Goal: Task Accomplishment & Management: Complete application form

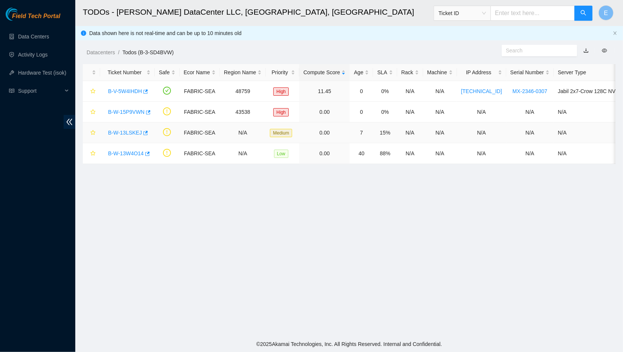
click at [126, 134] on link "B-W-13LSKEJ" at bounding box center [125, 132] width 34 height 6
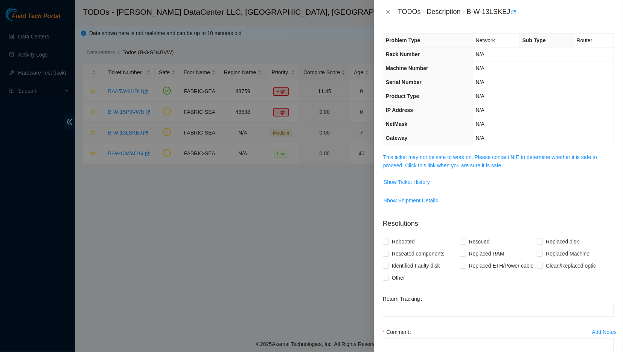
scroll to position [57, 0]
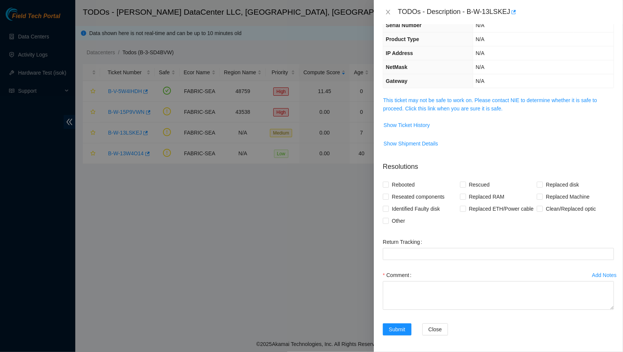
click at [414, 103] on span "This ticket may not be safe to work on. Please contact NIE to determine whether…" at bounding box center [498, 104] width 230 height 17
click at [420, 102] on link "This ticket may not be safe to work on. Please contact NIE to determine whether…" at bounding box center [490, 104] width 214 height 14
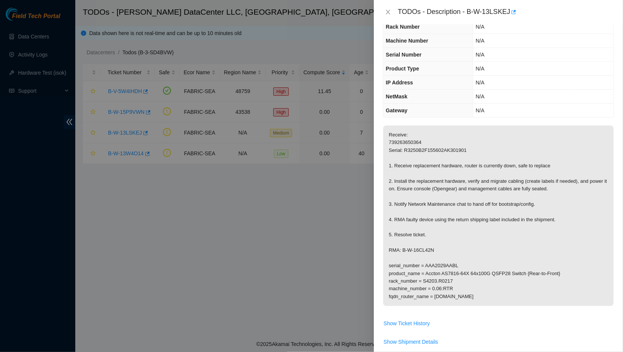
scroll to position [42, 0]
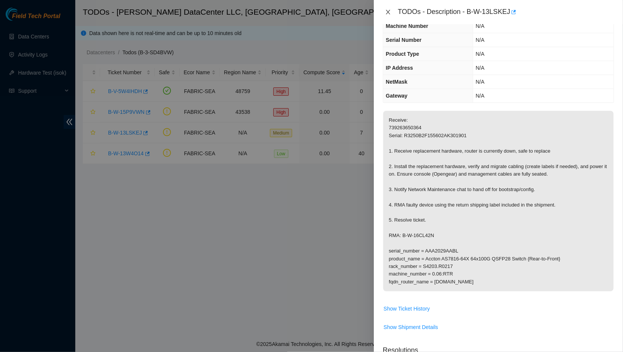
click at [390, 9] on button "Close" at bounding box center [388, 12] width 11 height 7
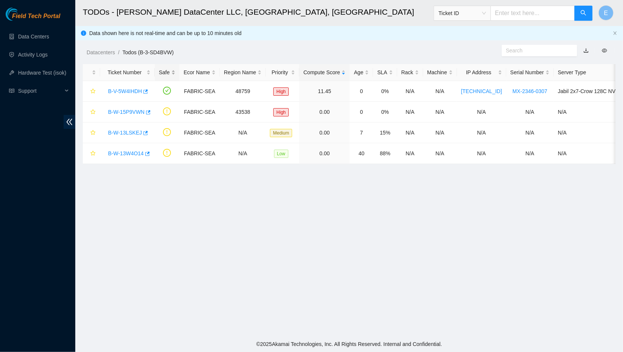
scroll to position [59, 0]
click at [133, 88] on link "B-V-5W4IHDH" at bounding box center [125, 91] width 34 height 6
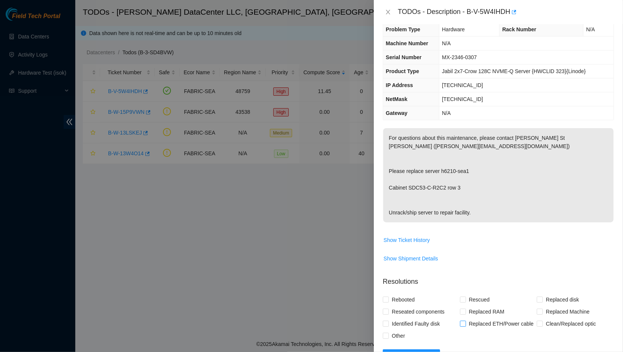
scroll to position [8, 0]
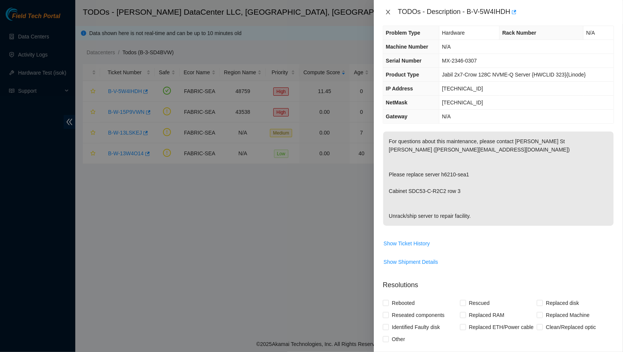
click at [388, 11] on icon "close" at bounding box center [388, 12] width 4 height 5
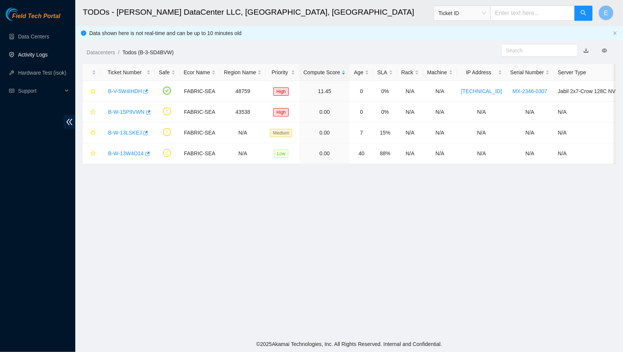
click at [48, 53] on link "Activity Logs" at bounding box center [33, 55] width 30 height 6
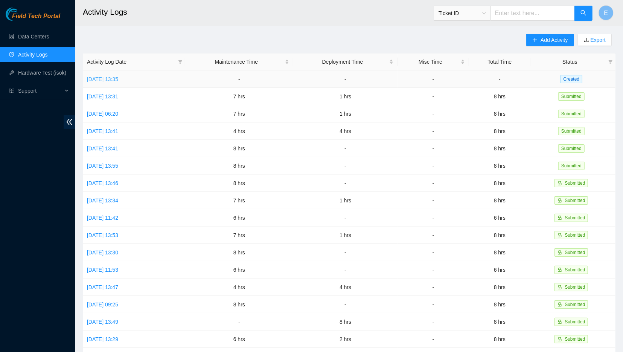
click at [98, 79] on link "[DATE] 13:35" at bounding box center [102, 79] width 31 height 6
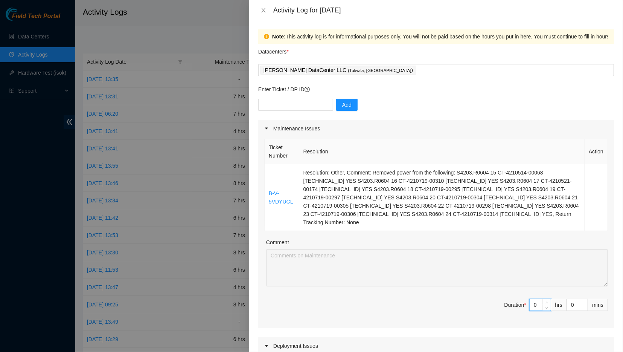
drag, startPoint x: 539, startPoint y: 298, endPoint x: 517, endPoint y: 294, distance: 22.9
click at [530, 299] on input "0" at bounding box center [540, 304] width 21 height 11
type input "8"
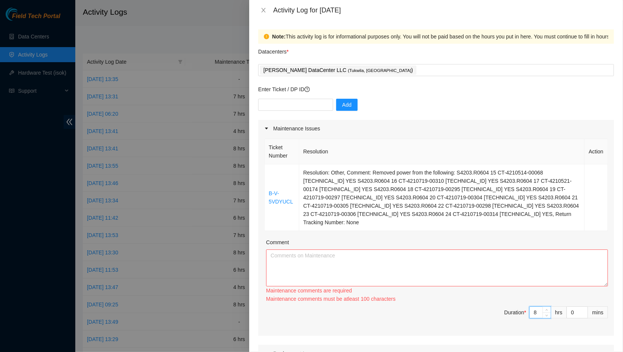
type input "8"
click at [492, 263] on textarea "Comment" at bounding box center [437, 267] width 342 height 37
click at [527, 249] on textarea "Comment" at bounding box center [437, 267] width 342 height 37
paste textarea "B-V-5VDYUCL Problem Type Deconstruct Partial DP name DP85684 Rack Number N/A Ma…"
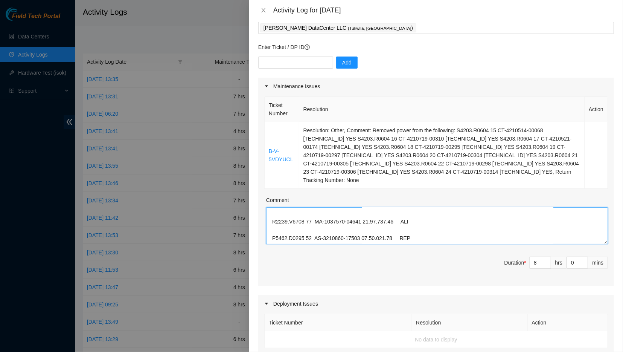
scroll to position [84, 0]
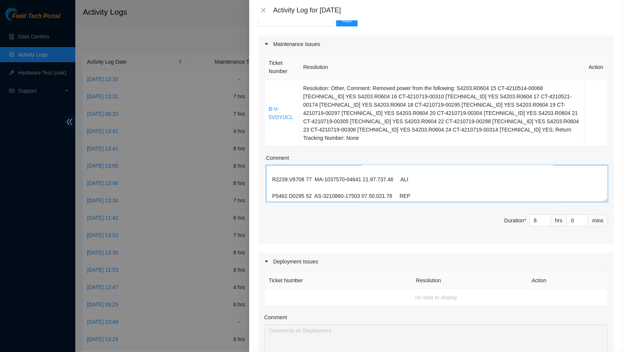
click at [408, 185] on textarea "Comment" at bounding box center [437, 183] width 342 height 37
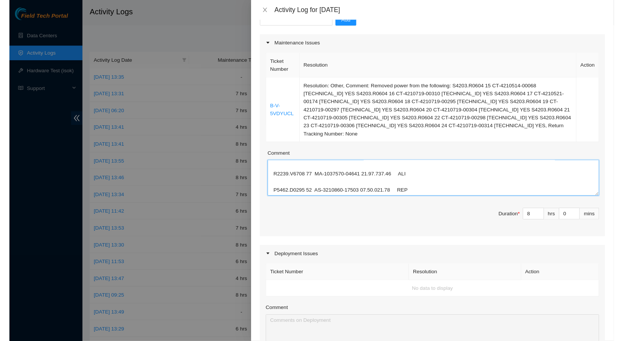
scroll to position [504, 0]
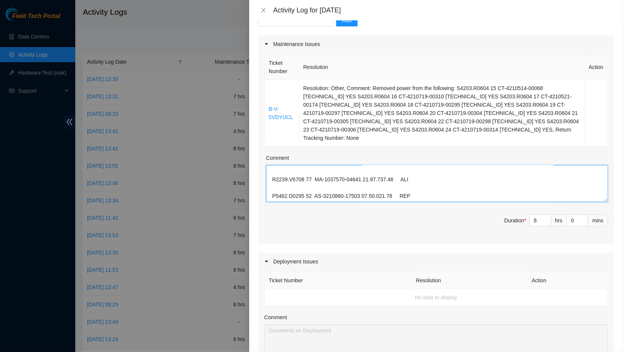
type textarea "B-V-5VDYUCL Problem Type Deconstruct Partial DP name DP85684 Rack Number N/A Ma…"
